Goal: Use online tool/utility: Use online tool/utility

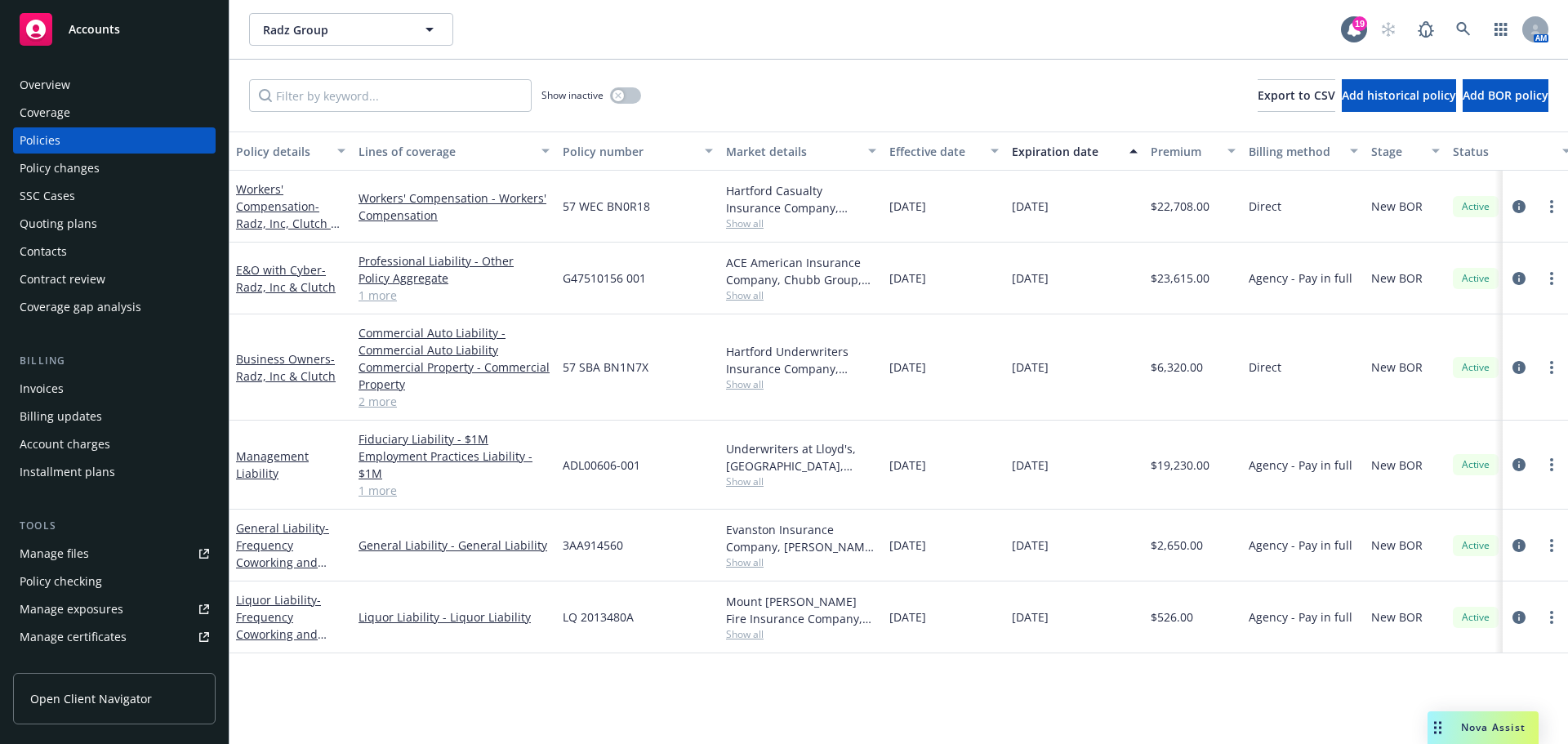
click at [1470, 720] on div "Nova Assist" at bounding box center [1483, 727] width 111 height 33
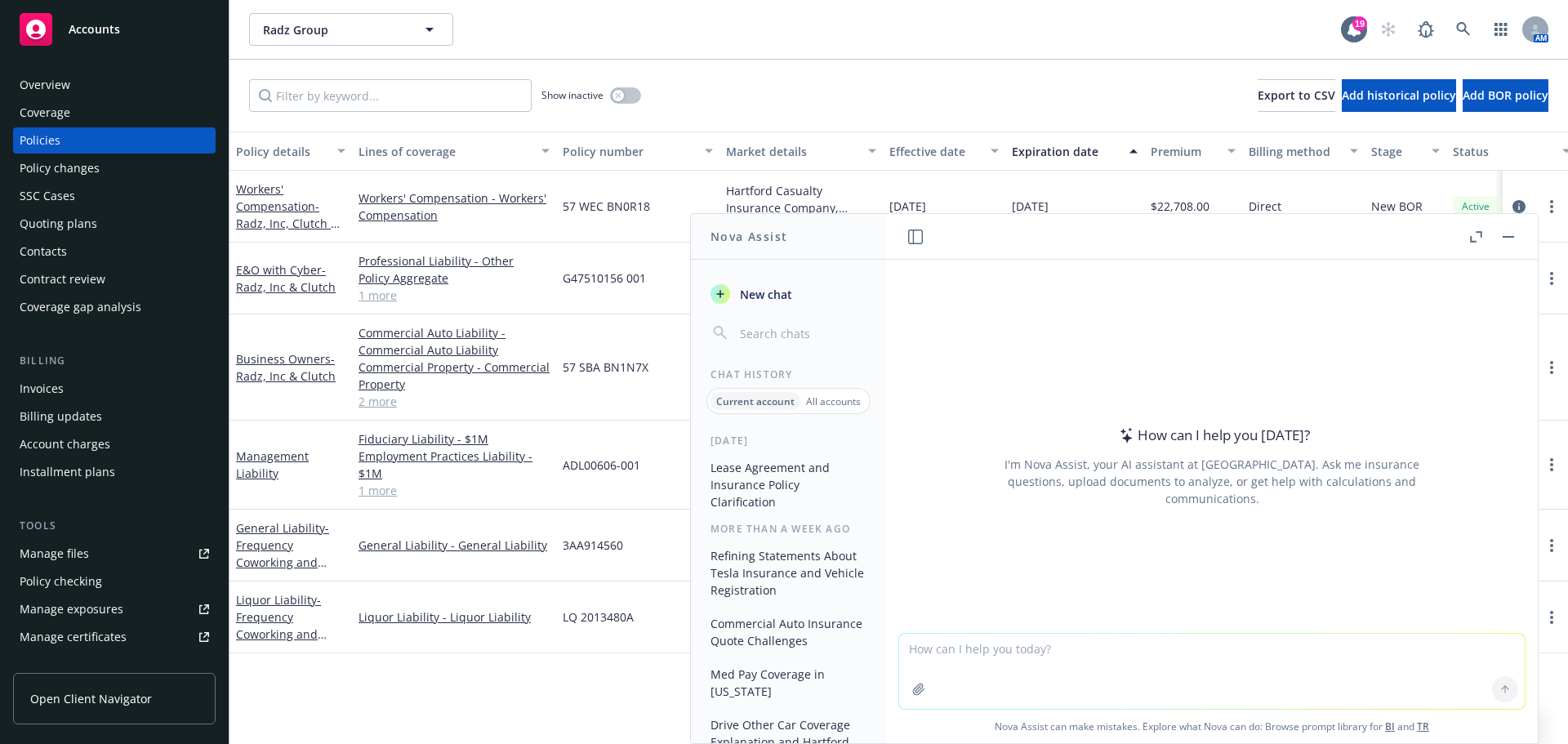
click at [925, 649] on textarea at bounding box center [1212, 671] width 625 height 75
click at [1018, 656] on textarea "say better:" at bounding box center [1212, 671] width 625 height 77
paste textarea "Problem #2 of the day is that I'm having a really hard time BOR-ing an account …"
type textarea "say better: Problem #2 of the day is that I'm having a really hard time BOR-ing…"
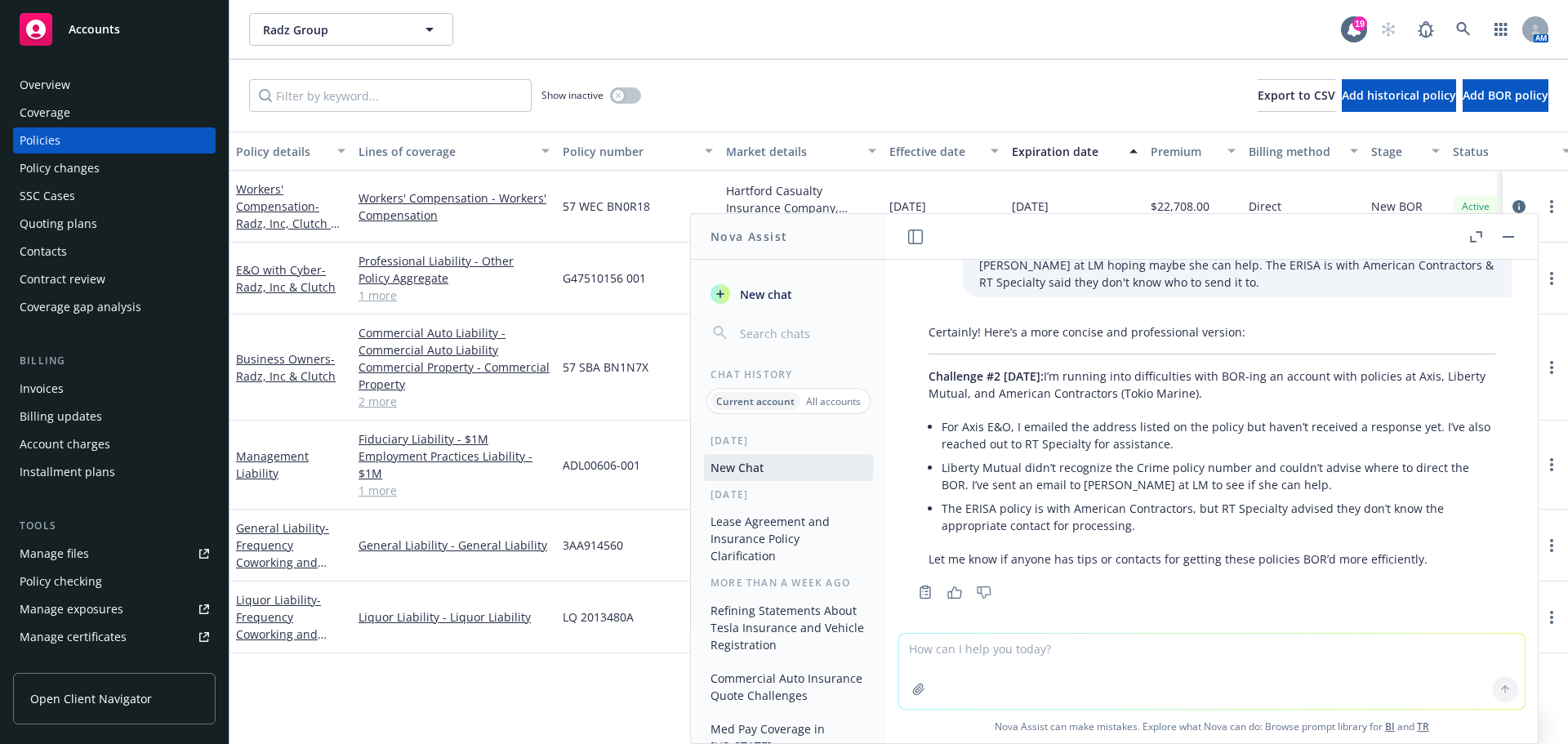
scroll to position [119, 0]
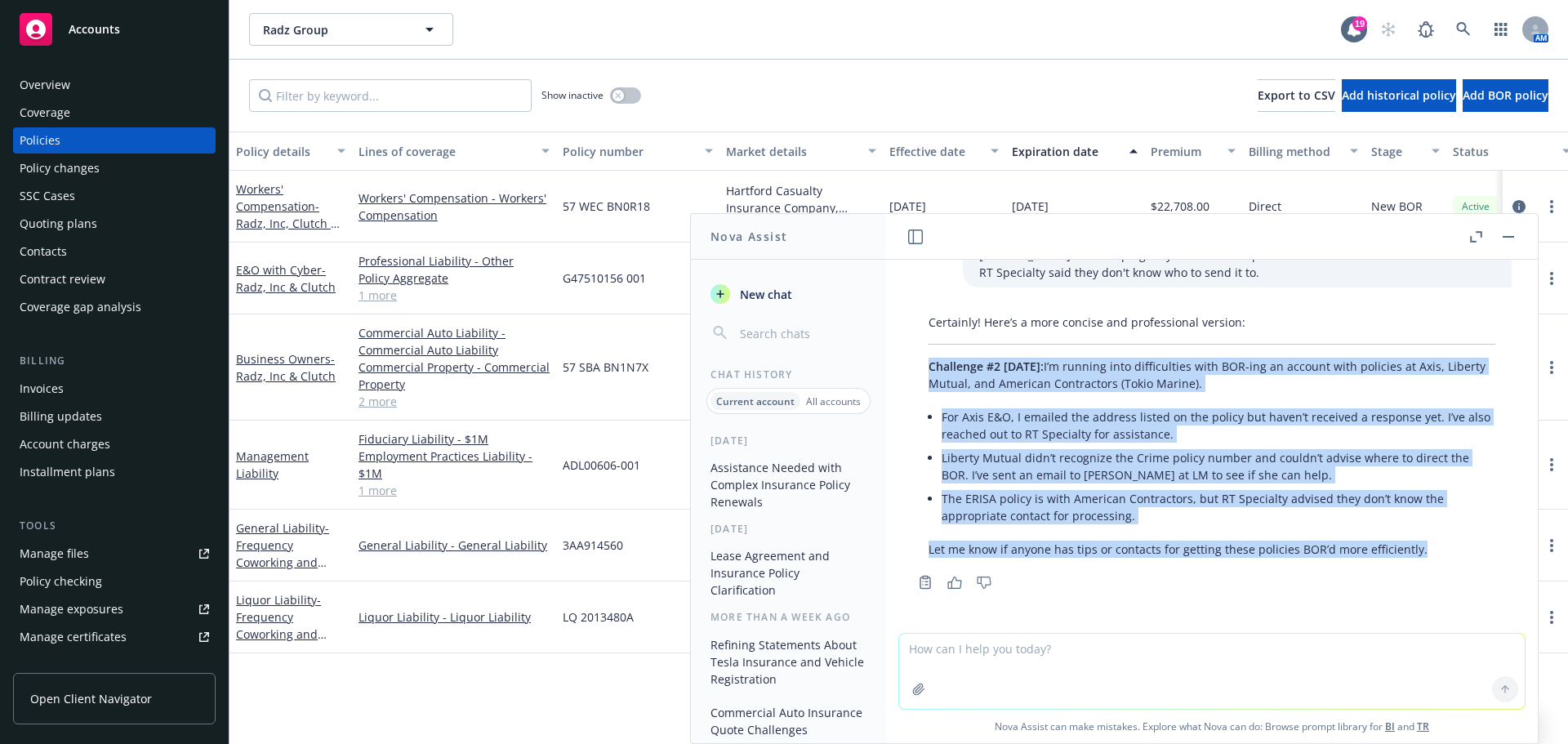
drag, startPoint x: 928, startPoint y: 351, endPoint x: 1437, endPoint y: 546, distance: 545.1
click at [1437, 546] on div "Certainly! Here’s a more concise and professional version: Challenge #2 [DATE]:…" at bounding box center [1212, 435] width 600 height 257
click at [1161, 526] on li "The ERISA policy is with American Contractors, but RT Specialty advised they do…" at bounding box center [1219, 507] width 554 height 40
drag, startPoint x: 929, startPoint y: 365, endPoint x: 1222, endPoint y: 450, distance: 305.1
click at [1444, 540] on div "Certainly! Here’s a more concise and professional version: Challenge #2 [DATE]:…" at bounding box center [1212, 435] width 600 height 257
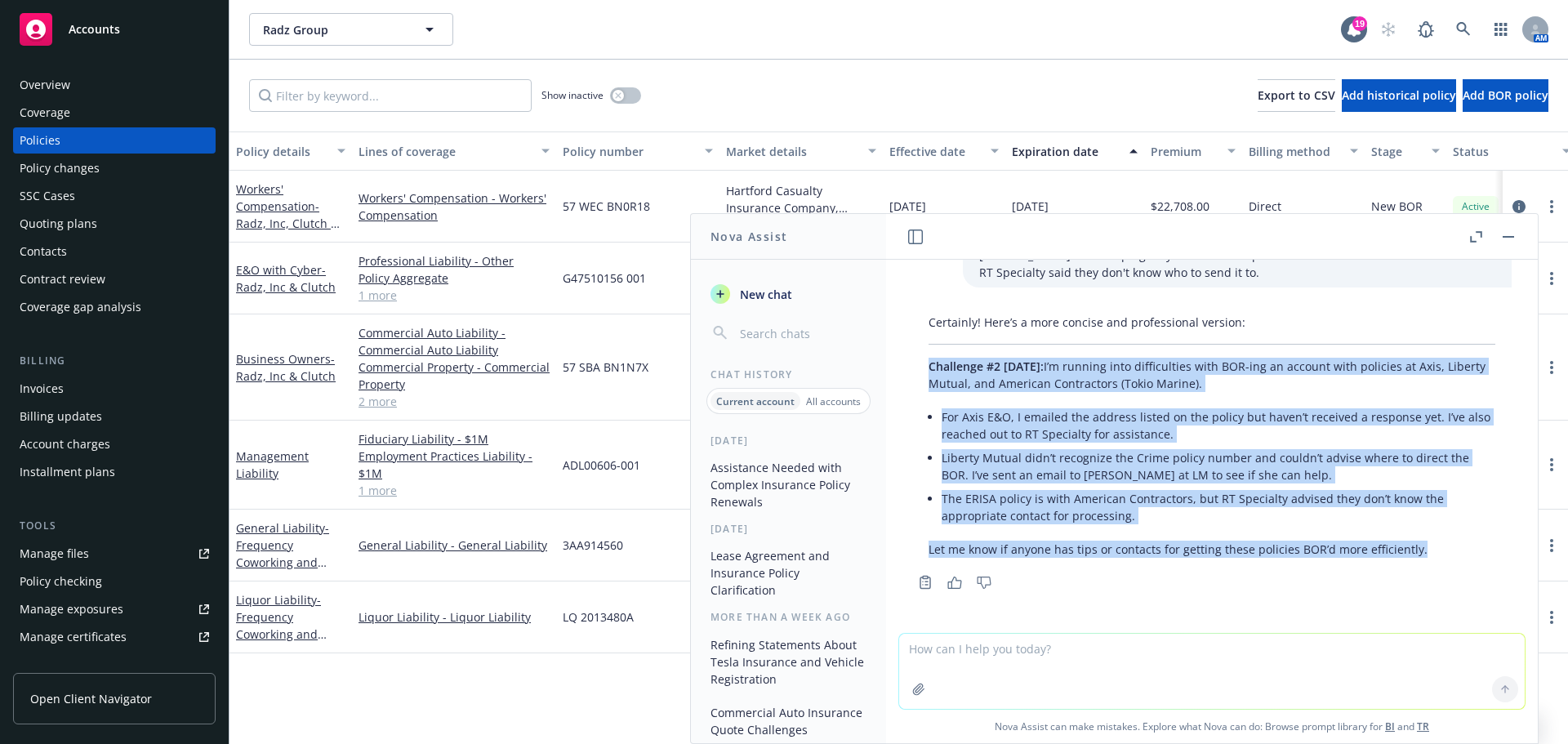
copy div "Challenge #2 [DATE]: I’m running into difficulties with BOR-ing an account with…"
drag, startPoint x: 1511, startPoint y: 233, endPoint x: 1400, endPoint y: 235, distance: 111.0
click at [1511, 233] on button "button" at bounding box center [1508, 236] width 20 height 20
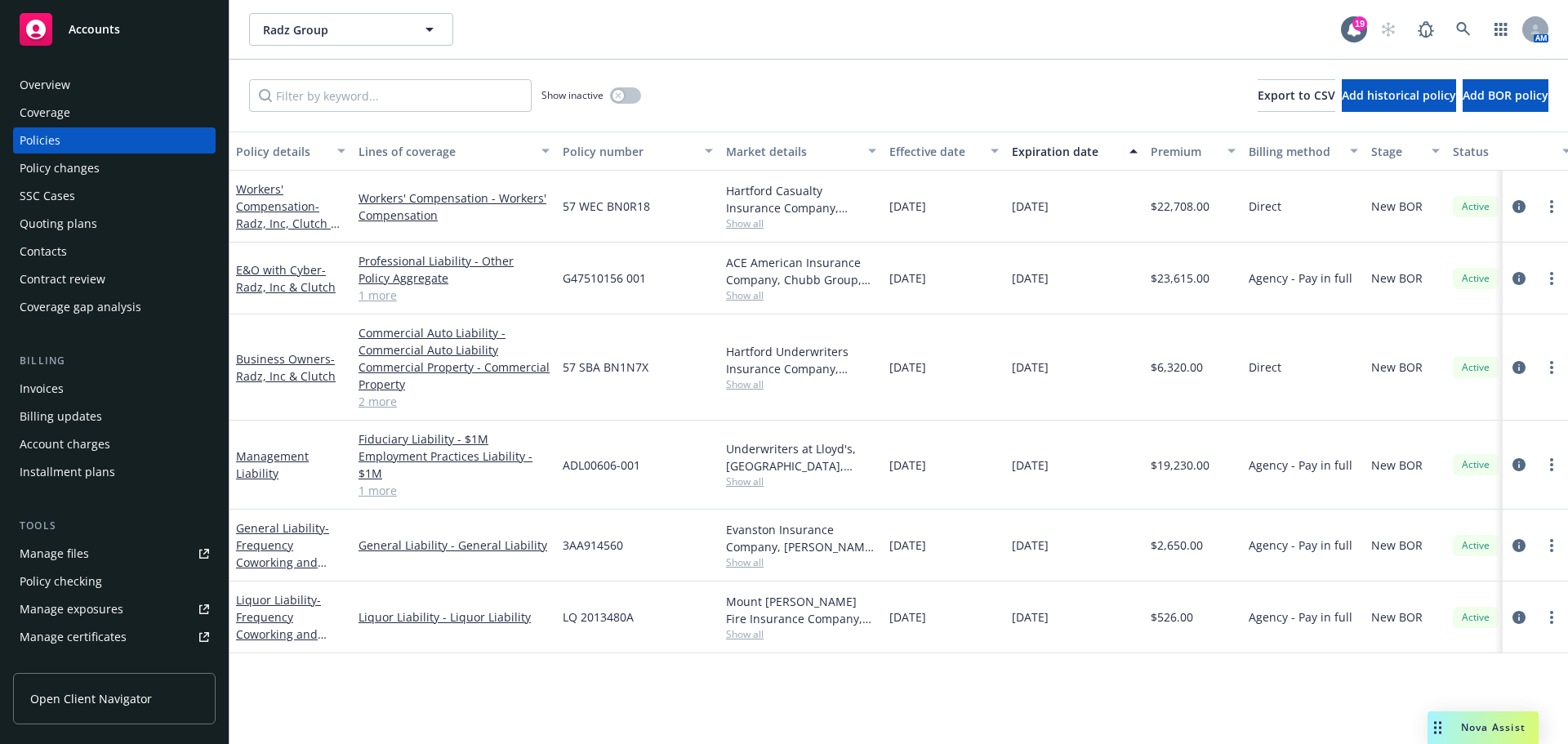
click at [75, 557] on div "Manage files" at bounding box center [55, 554] width 70 height 26
